Goal: Navigation & Orientation: Find specific page/section

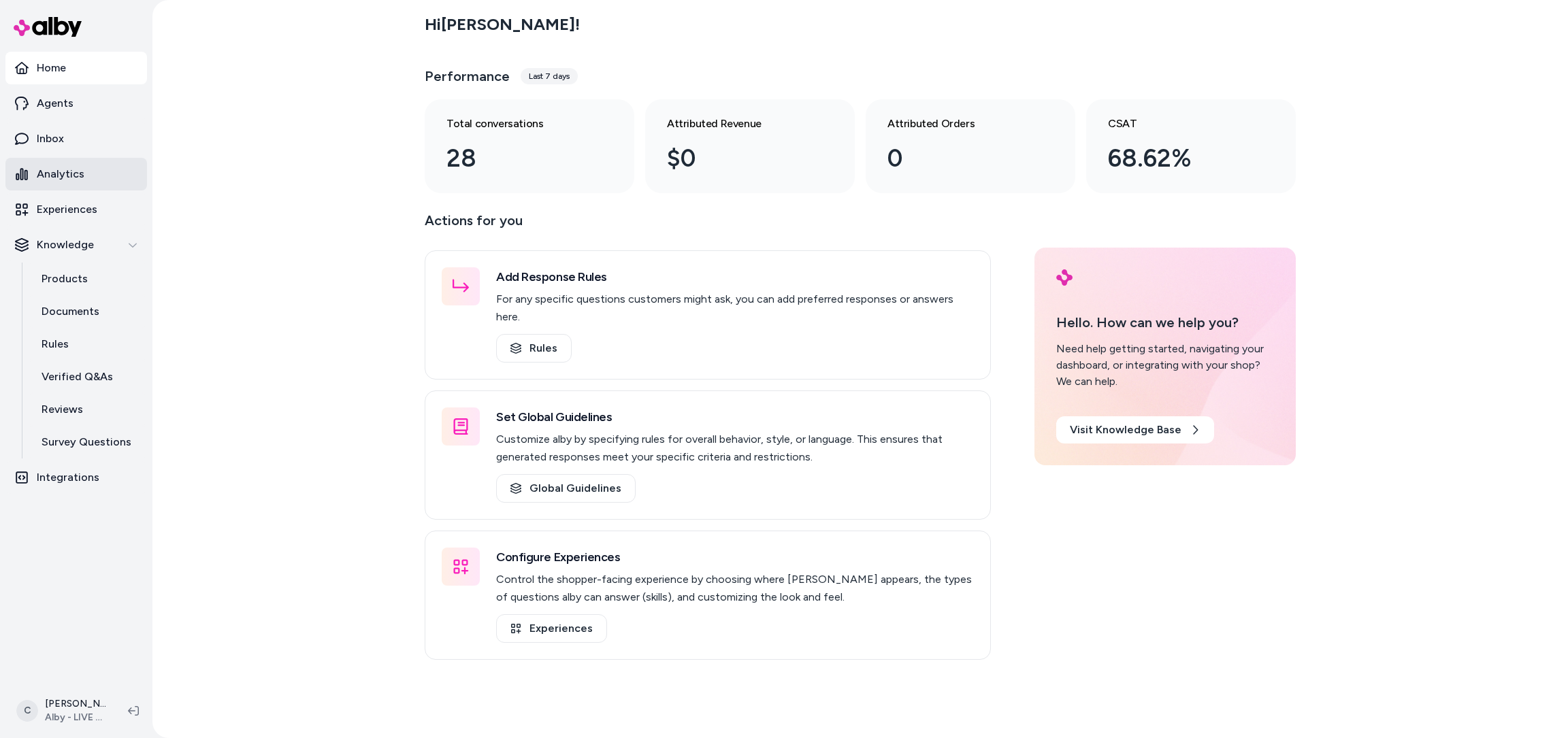
click at [73, 187] on link "Analytics" at bounding box center [76, 175] width 142 height 33
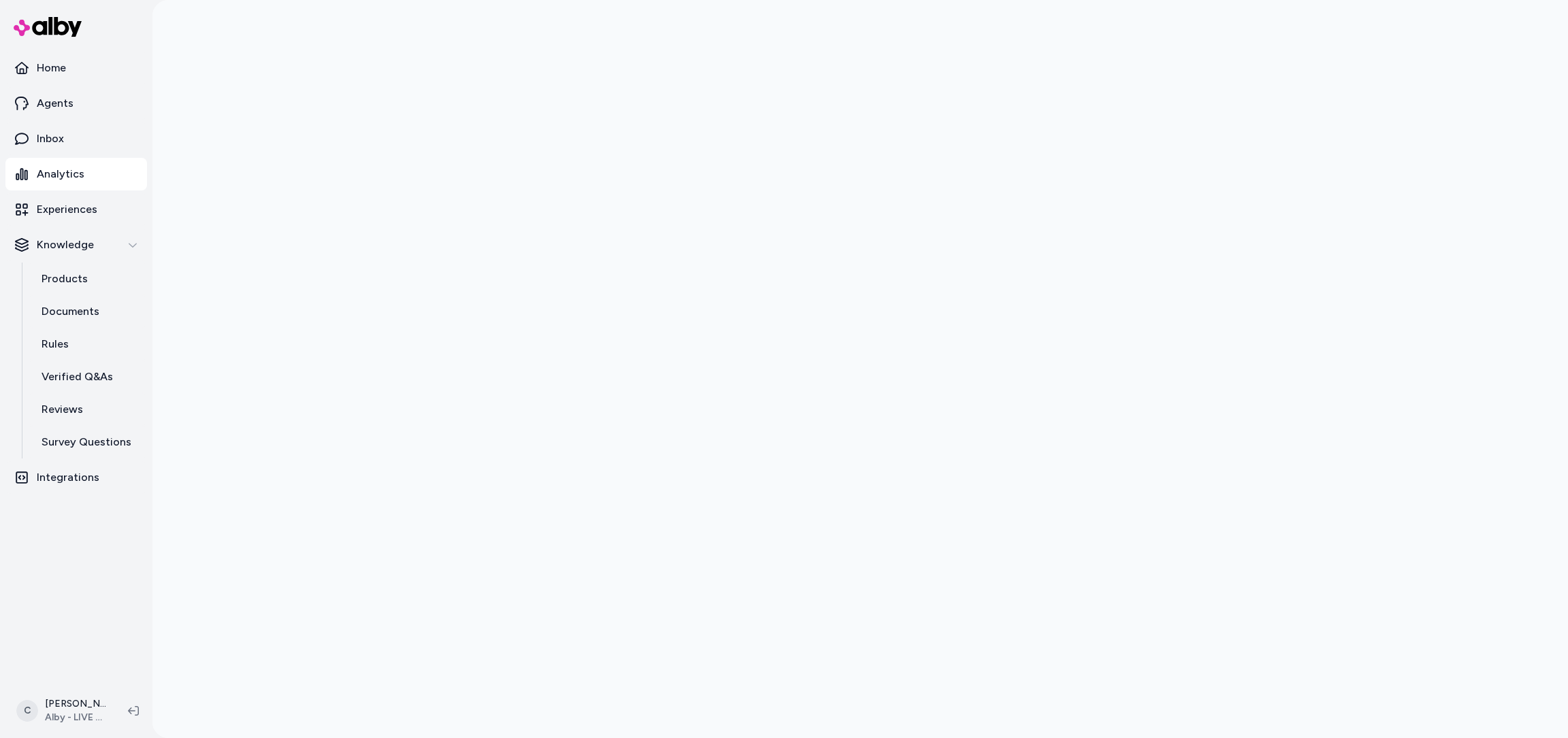
click at [295, 326] on div at bounding box center [860, 369] width 1416 height 738
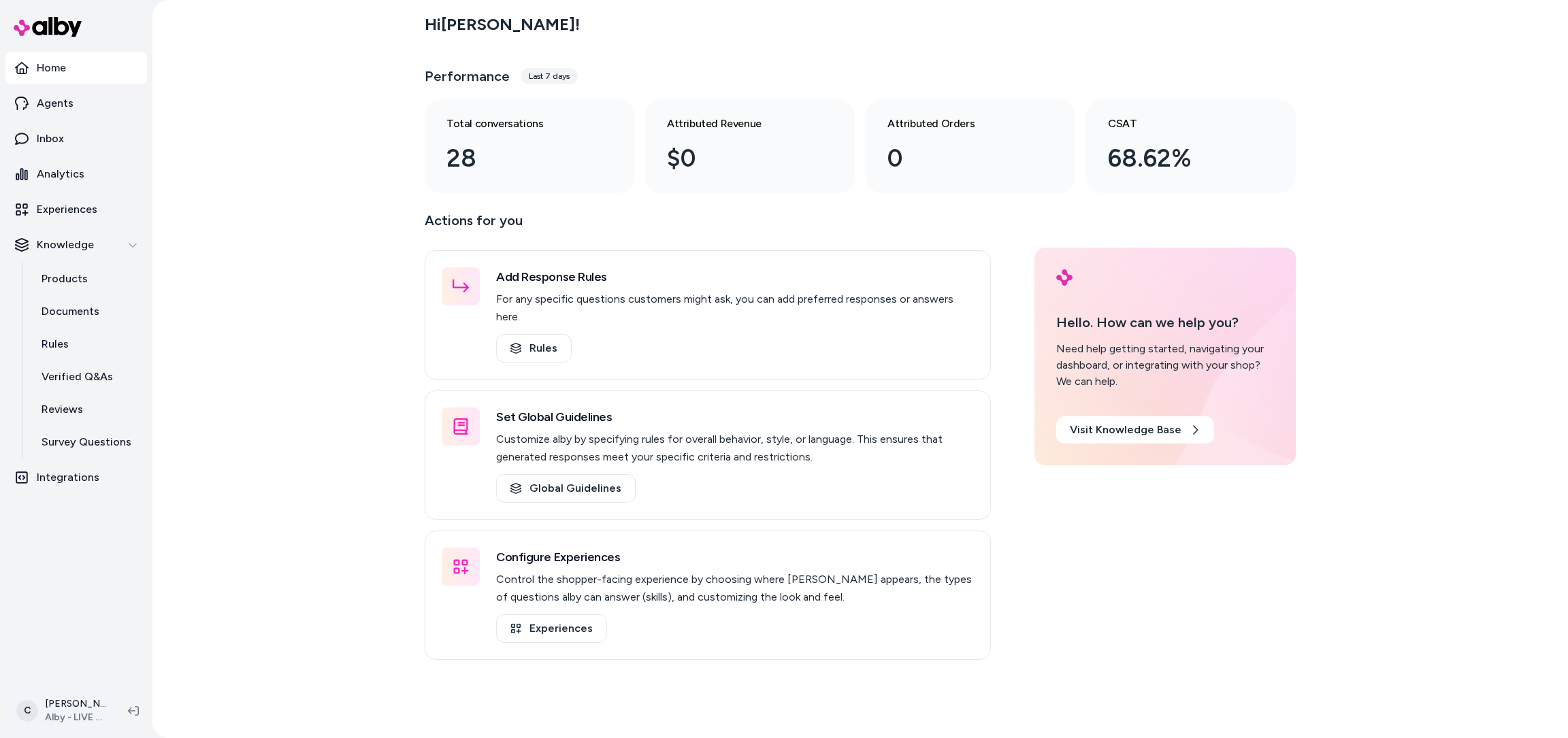
click at [57, 712] on html "Home Agents Inbox Analytics Experiences Knowledge Products Documents Rules Veri…" at bounding box center [784, 369] width 1568 height 738
click at [80, 521] on span "Shortcuts" at bounding box center [72, 517] width 46 height 14
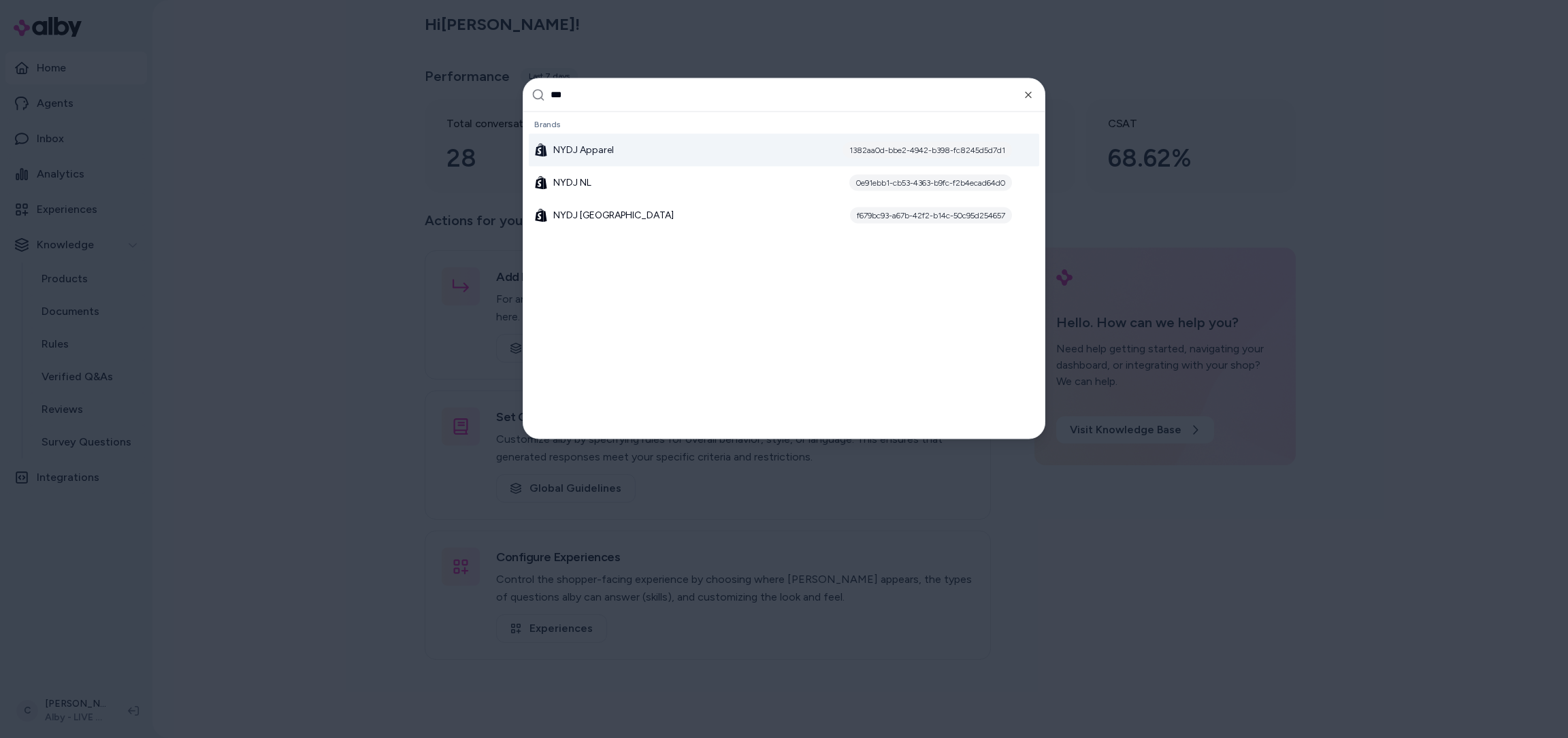
type input "****"
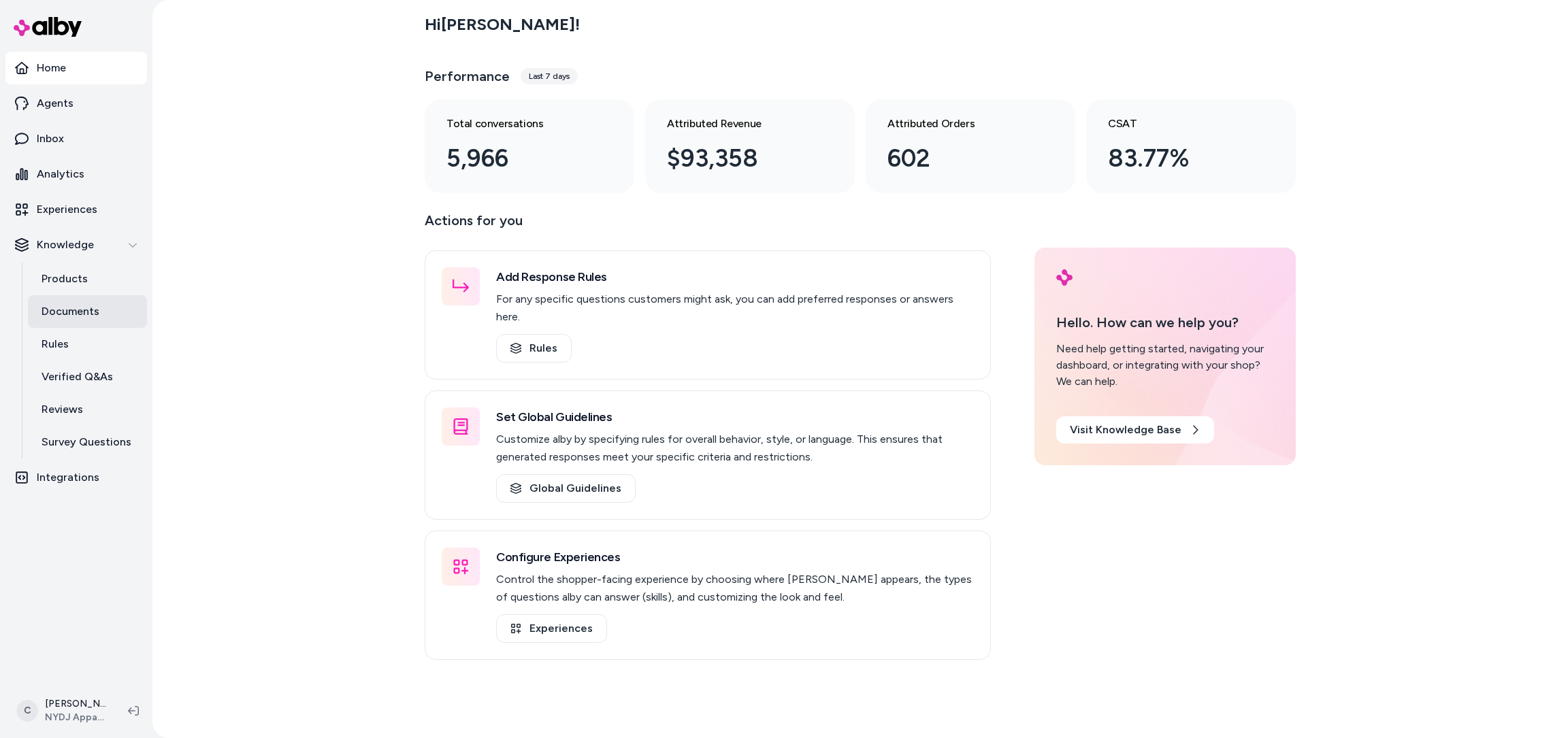
click at [71, 315] on p "Documents" at bounding box center [70, 311] width 58 height 16
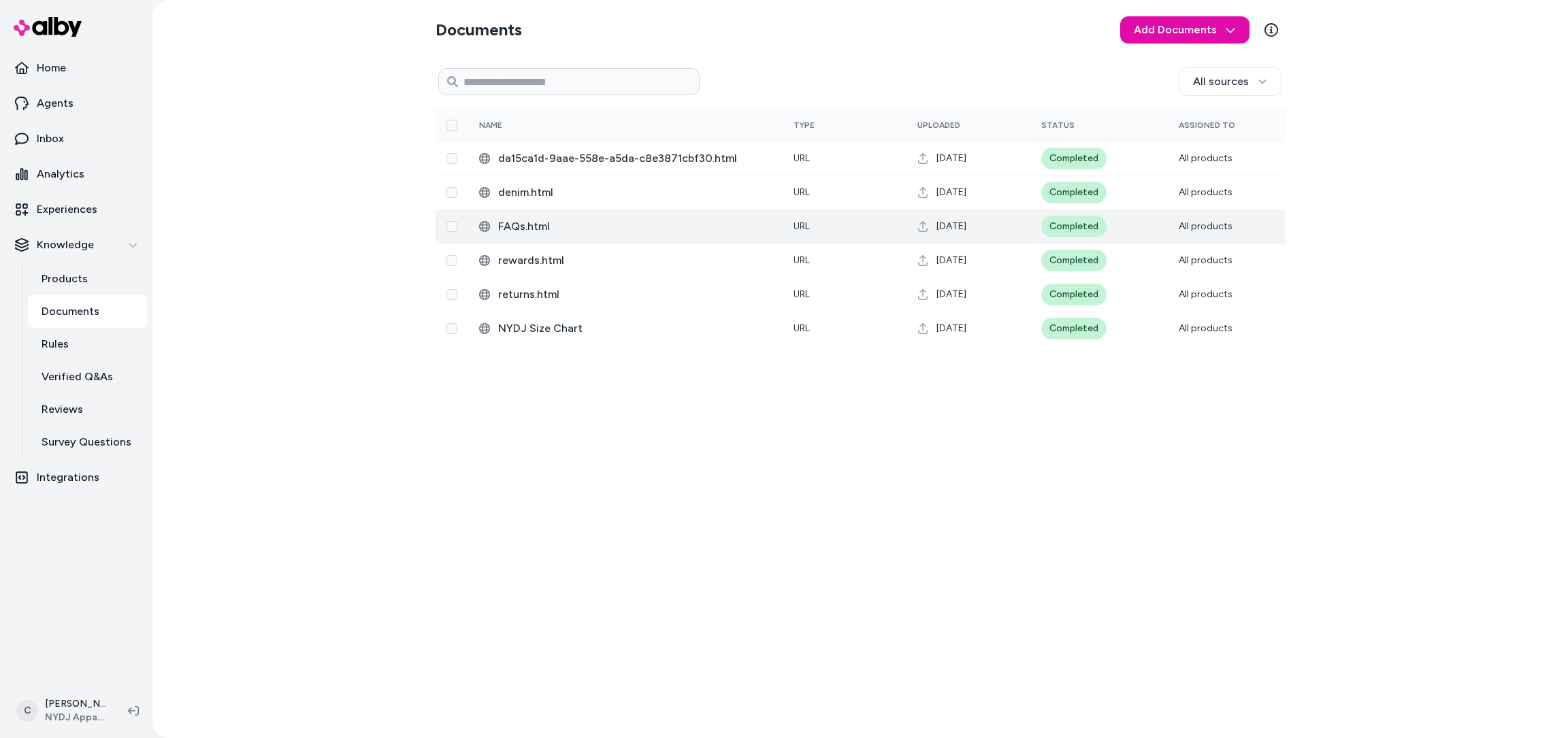
click at [526, 231] on span "FAQs.html" at bounding box center [635, 226] width 274 height 16
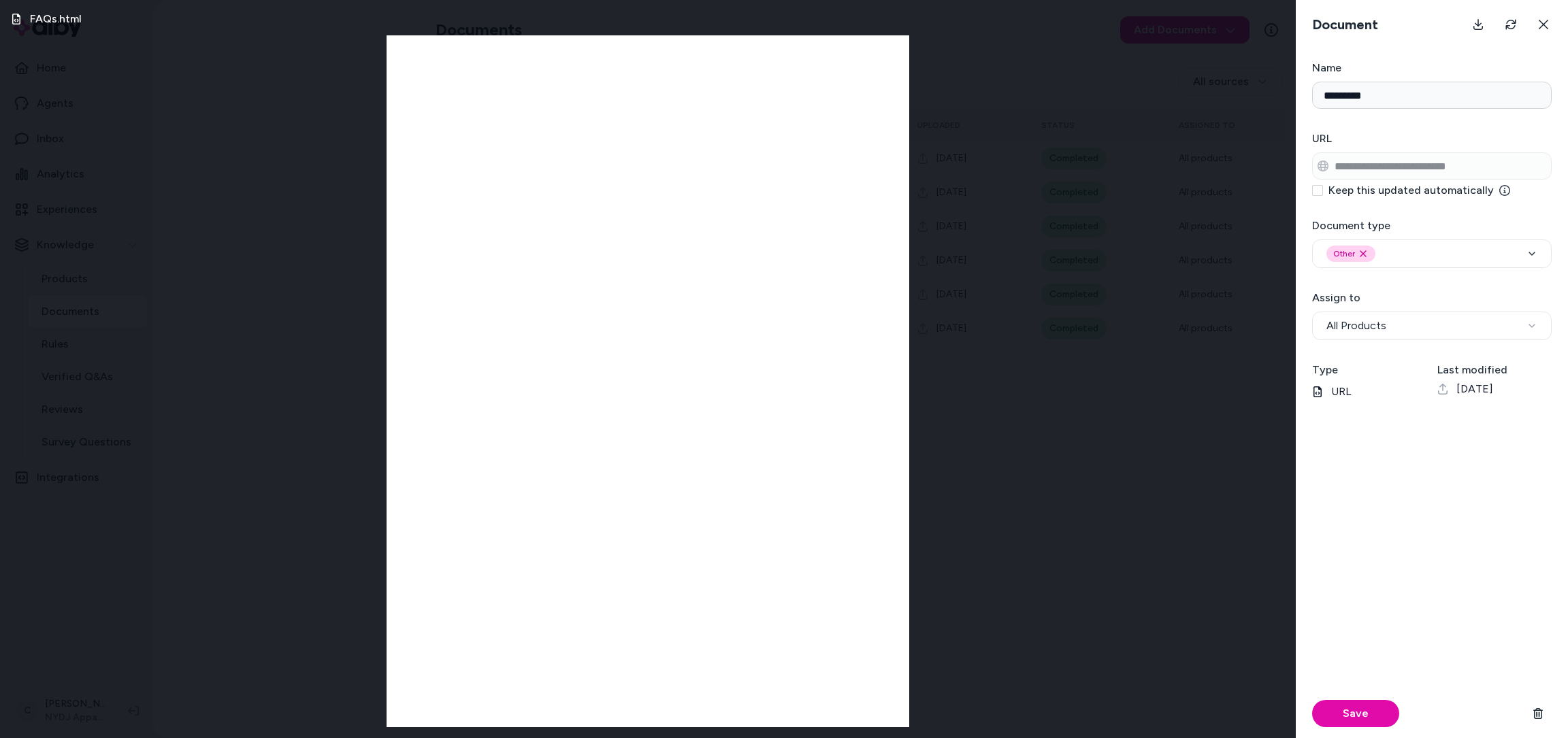
click at [162, 74] on div "FAQs.html" at bounding box center [648, 369] width 1295 height 738
click at [1540, 27] on icon at bounding box center [1543, 24] width 11 height 11
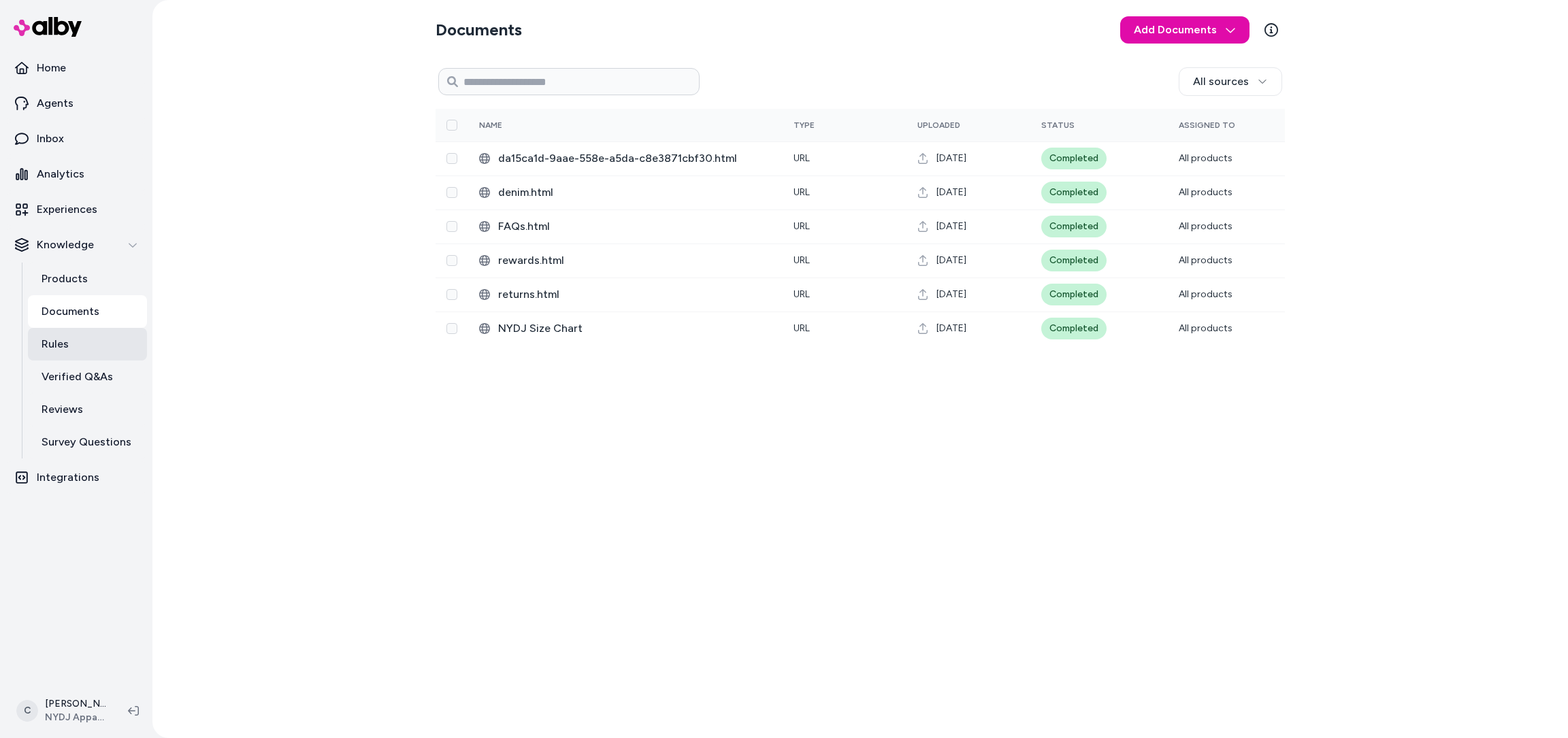
click at [94, 353] on link "Rules" at bounding box center [87, 344] width 119 height 33
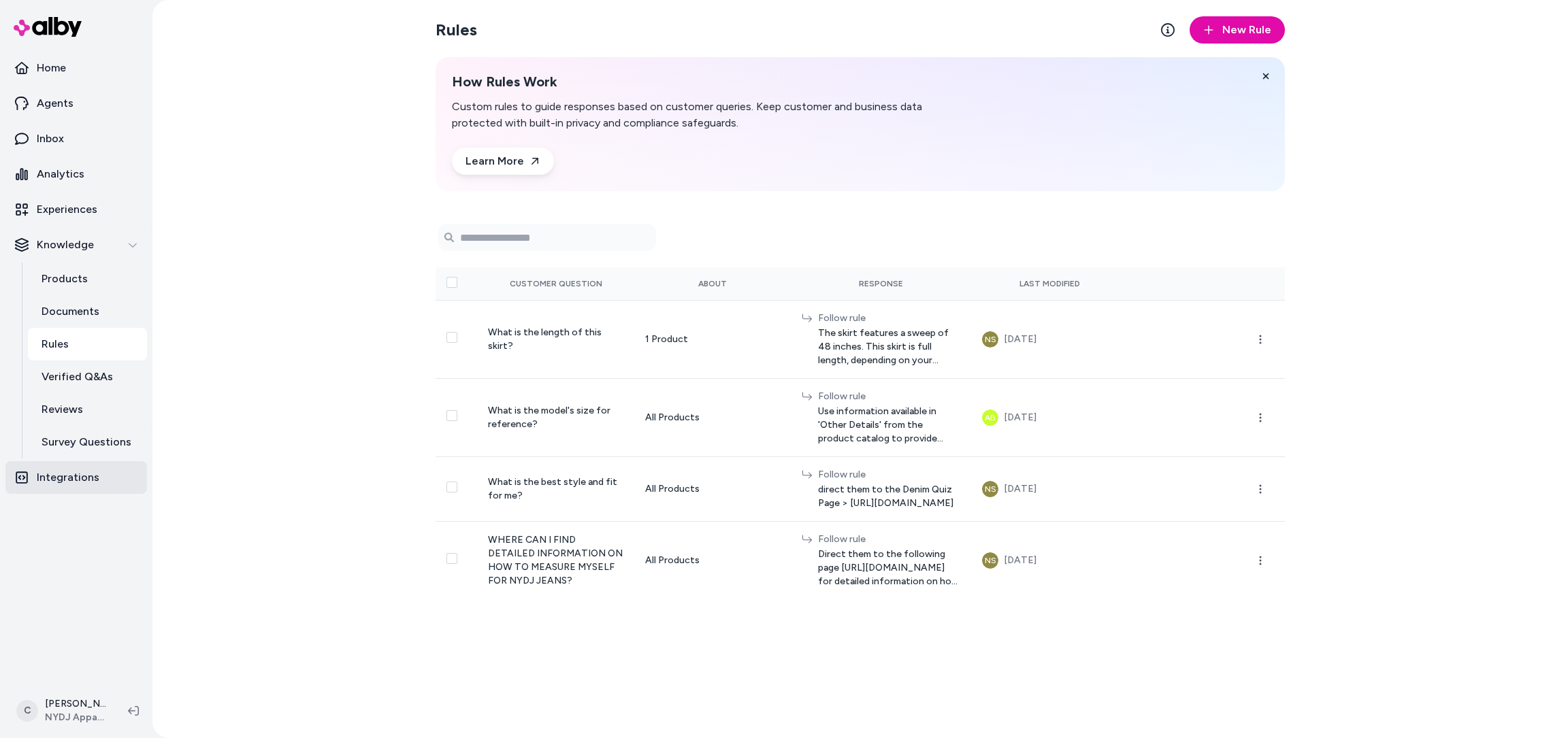
click at [78, 464] on link "Integrations" at bounding box center [76, 477] width 142 height 33
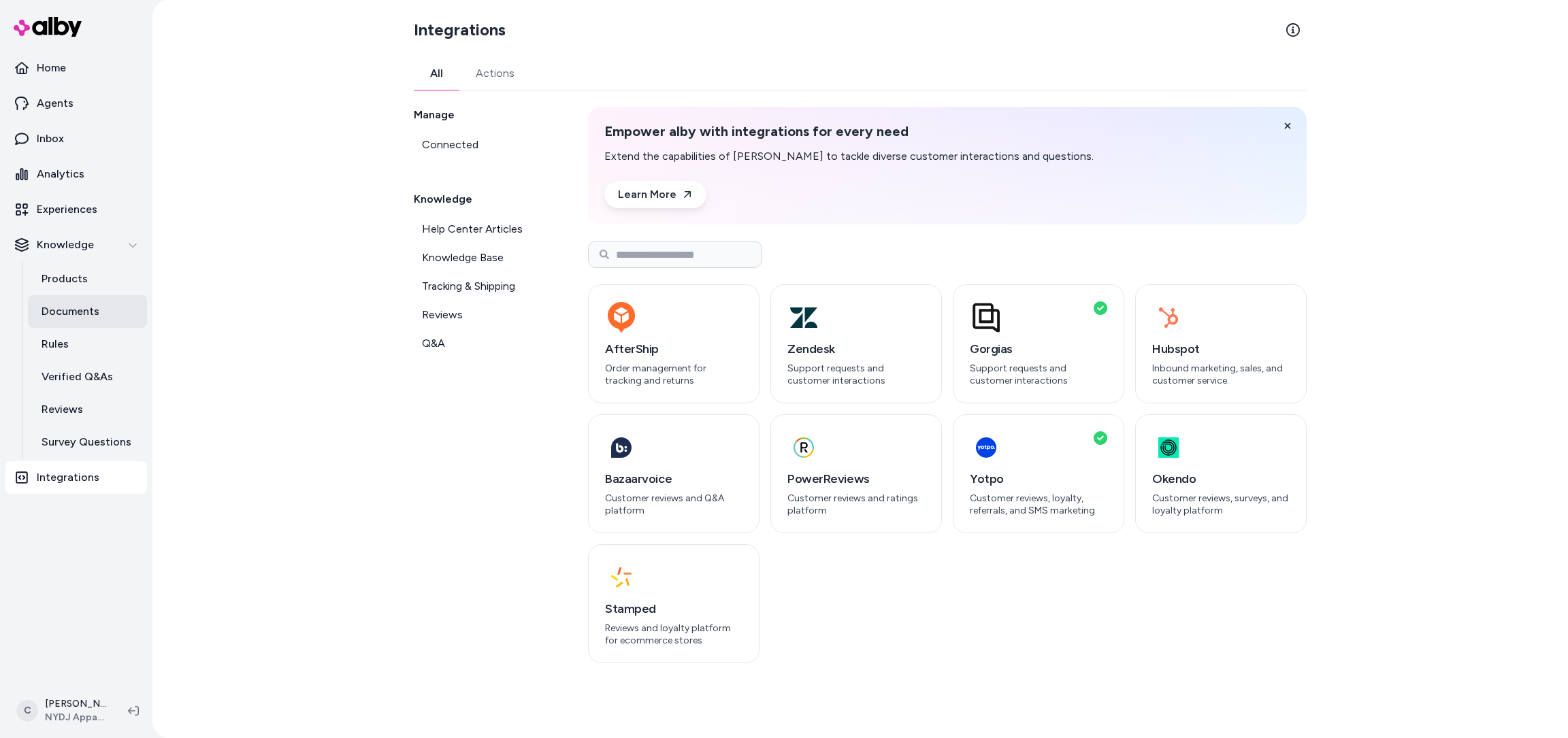
click at [69, 312] on p "Documents" at bounding box center [70, 311] width 58 height 16
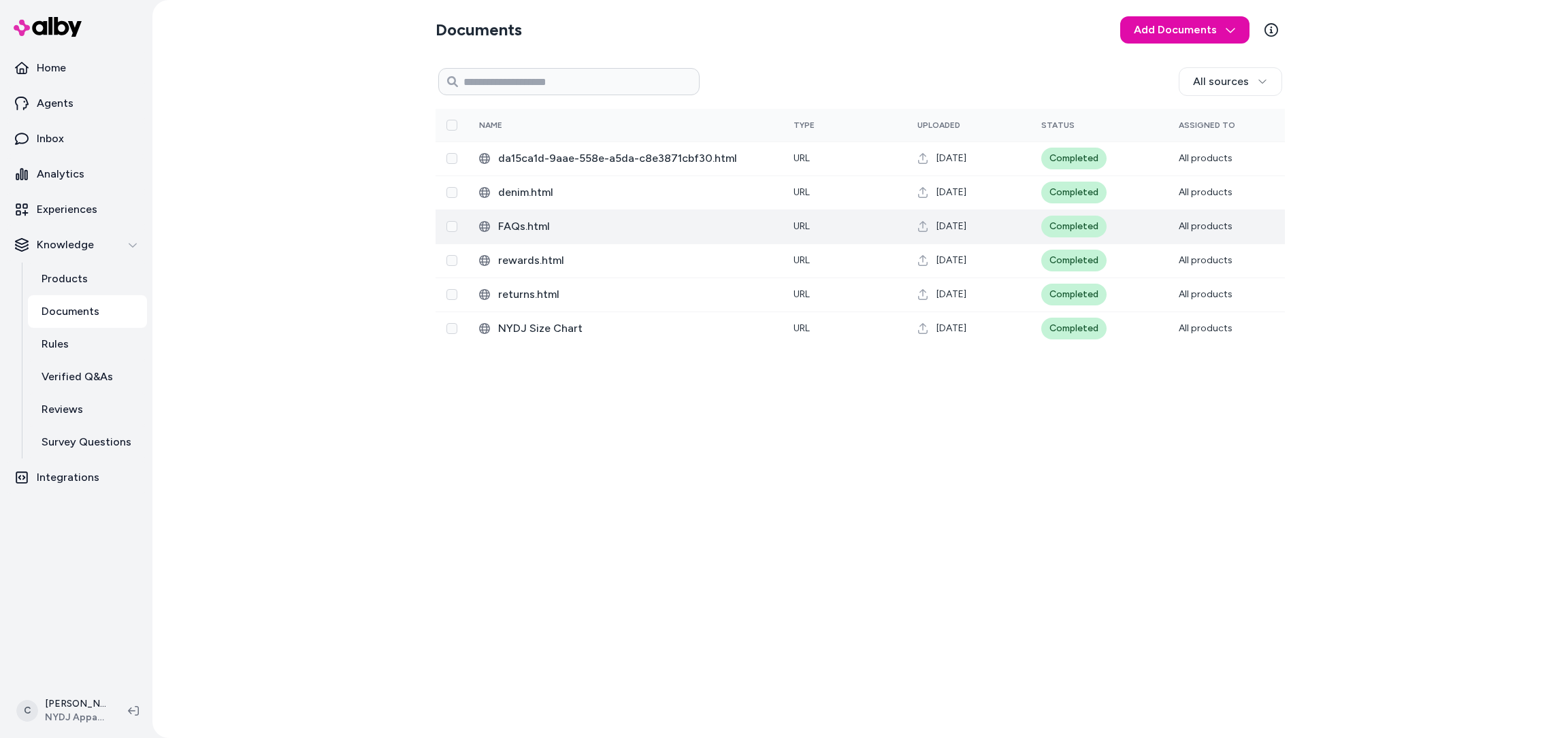
click at [519, 230] on span "FAQs.html" at bounding box center [635, 226] width 274 height 16
